Goal: Task Accomplishment & Management: Use online tool/utility

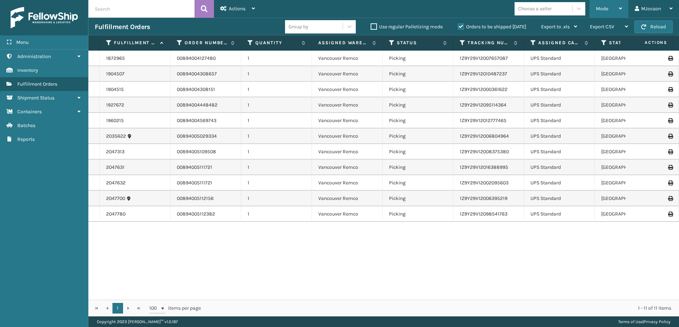
click at [600, 5] on div "Mode" at bounding box center [609, 9] width 26 height 18
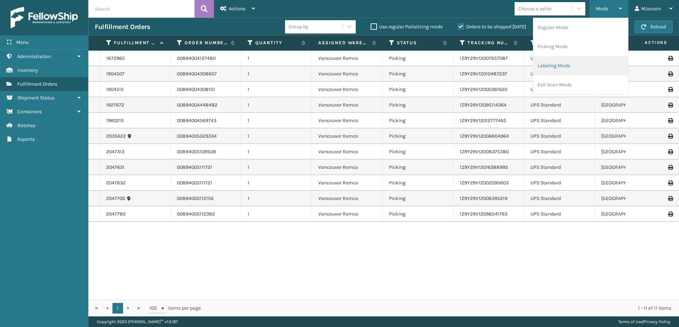
click at [572, 67] on li "Labeling Mode" at bounding box center [580, 65] width 95 height 19
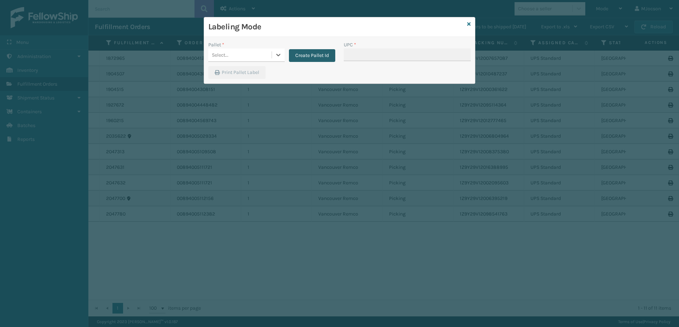
click at [299, 53] on button "Create Pallet Id" at bounding box center [312, 55] width 46 height 13
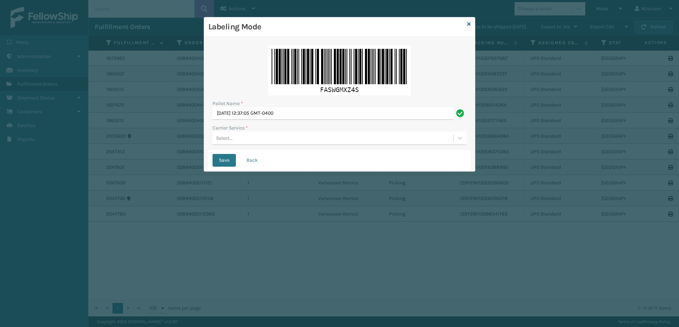
click at [223, 138] on div "Select..." at bounding box center [224, 137] width 17 height 7
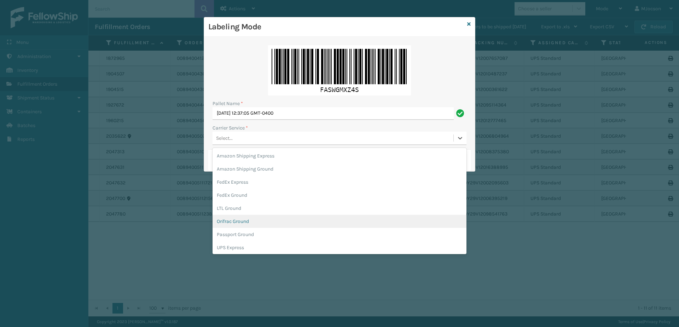
scroll to position [35, 0]
click at [244, 227] on div "UPS Ground" at bounding box center [340, 225] width 254 height 13
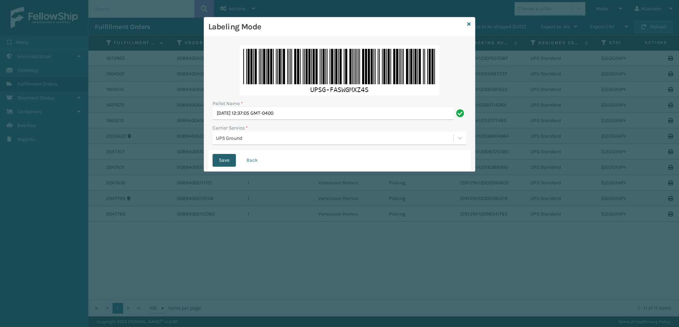
click at [221, 161] on button "Save" at bounding box center [224, 160] width 23 height 13
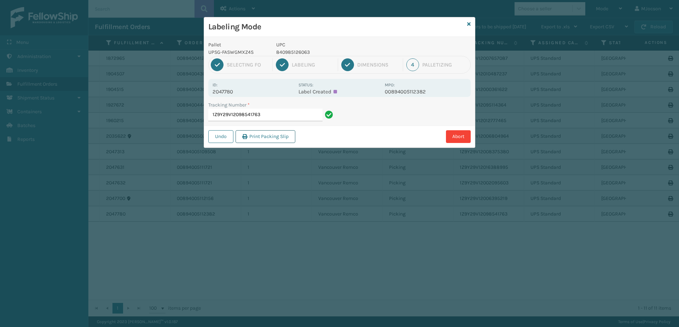
drag, startPoint x: 218, startPoint y: 138, endPoint x: 238, endPoint y: 133, distance: 20.6
click at [218, 138] on button "Undo" at bounding box center [220, 136] width 25 height 13
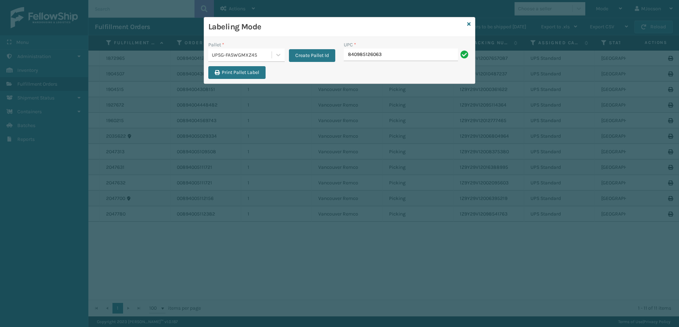
drag, startPoint x: 392, startPoint y: 51, endPoint x: 342, endPoint y: 57, distance: 50.3
click at [342, 57] on div "UPC * 840985126063" at bounding box center [407, 53] width 135 height 25
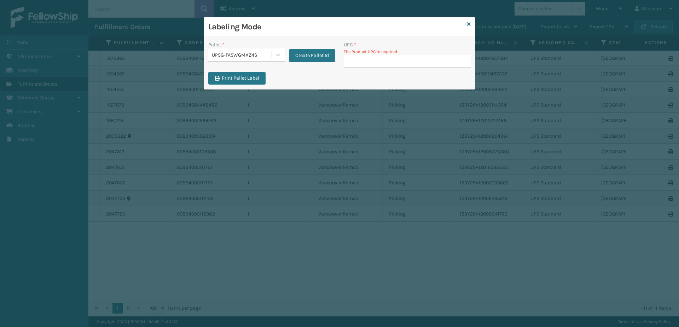
click at [356, 60] on input "UPC *" at bounding box center [407, 61] width 127 height 13
click at [418, 59] on input "UPC *" at bounding box center [407, 61] width 127 height 13
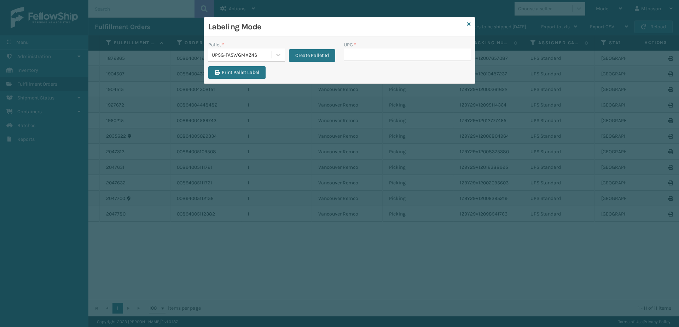
click at [57, 267] on div "Labeling Mode Pallet * UPSG-FASWGMXZ4S Create Pallet Id UPC * Print Pallet Label" at bounding box center [339, 163] width 679 height 327
click at [470, 22] on icon at bounding box center [469, 24] width 4 height 5
